Goal: Information Seeking & Learning: Find specific page/section

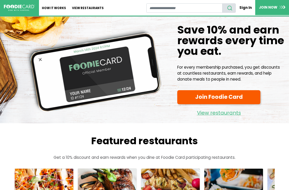
click at [88, 9] on link "View restaurants" at bounding box center [88, 8] width 38 height 16
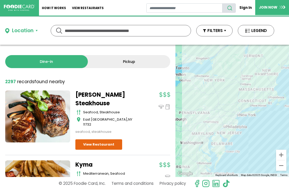
click at [31, 30] on div "Location" at bounding box center [23, 31] width 22 height 8
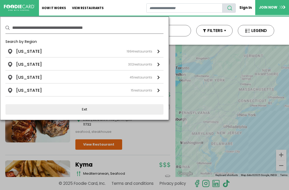
click at [40, 52] on div "[US_STATE] 1994 restaurants" at bounding box center [84, 51] width 136 height 6
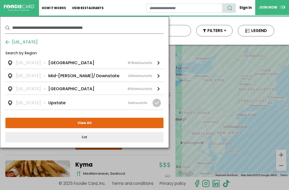
click at [68, 62] on div "[US_STATE] [GEOGRAPHIC_DATA] 878 restaurants" at bounding box center [84, 63] width 136 height 6
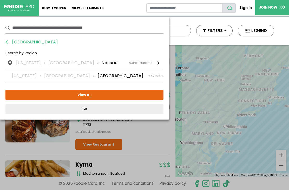
click at [91, 64] on div "[US_STATE] [GEOGRAPHIC_DATA] [GEOGRAPHIC_DATA] 431 restaurants" at bounding box center [84, 63] width 136 height 6
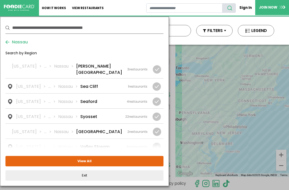
scroll to position [678, 0]
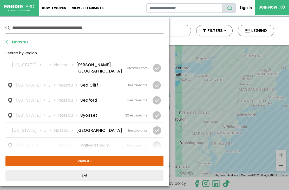
click at [125, 112] on div "[US_STATE] ... [GEOGRAPHIC_DATA] [GEOGRAPHIC_DATA] 22 restaurants" at bounding box center [81, 115] width 131 height 6
click at [107, 161] on button "View Selected ( 1 )" at bounding box center [84, 161] width 158 height 10
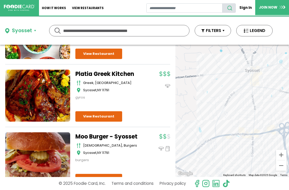
scroll to position [84, 0]
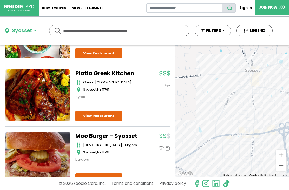
click at [112, 113] on link "View Restaurant" at bounding box center [98, 116] width 47 height 10
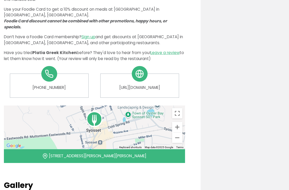
scroll to position [192, 0]
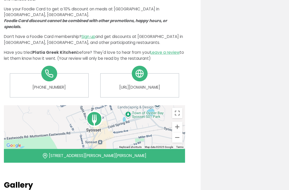
click at [154, 84] on link "http://platia-syosset.com" at bounding box center [140, 87] width 70 height 6
